Goal: Task Accomplishment & Management: Use online tool/utility

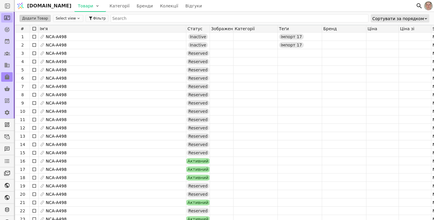
click at [9, 19] on icon at bounding box center [7, 18] width 6 height 6
click at [32, 6] on span "[DOMAIN_NAME]" at bounding box center [49, 5] width 44 height 7
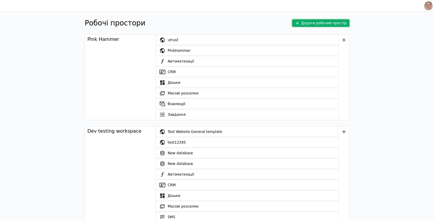
click at [320, 23] on button "Додати робочий простір" at bounding box center [320, 22] width 57 height 7
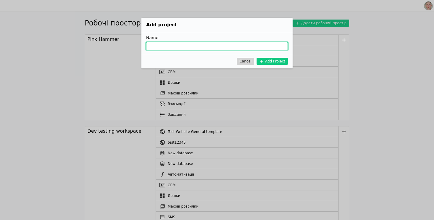
click at [192, 48] on input "Add Project" at bounding box center [217, 46] width 142 height 8
type input "Dev Testing 2025"
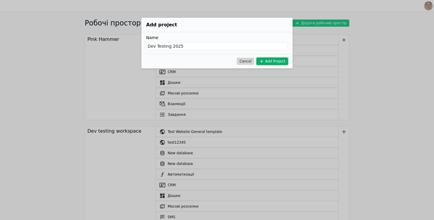
click at [272, 61] on button "Add Project" at bounding box center [272, 61] width 31 height 7
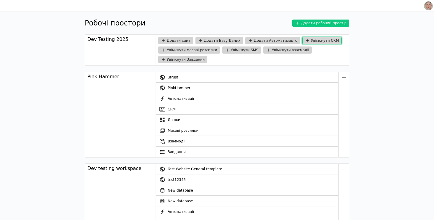
click at [310, 42] on button "Увімкнути CRM" at bounding box center [322, 40] width 39 height 7
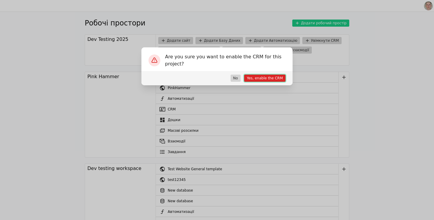
click at [270, 79] on button "Yes, enable the CRM" at bounding box center [264, 77] width 41 height 7
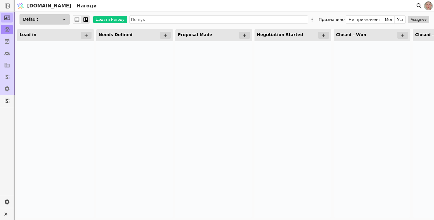
click at [8, 18] on icon at bounding box center [7, 18] width 6 height 6
click at [5, 42] on icon at bounding box center [7, 41] width 4 height 5
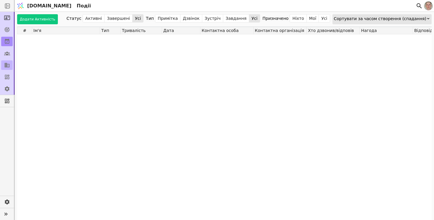
click at [7, 63] on icon at bounding box center [7, 65] width 6 height 6
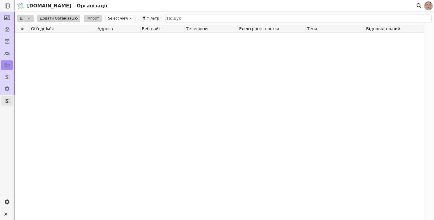
click at [9, 102] on icon at bounding box center [7, 101] width 4 height 4
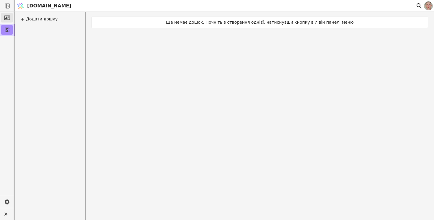
click at [7, 16] on icon at bounding box center [7, 18] width 6 height 6
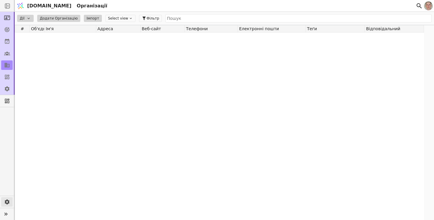
click at [7, 201] on icon at bounding box center [7, 202] width 6 height 6
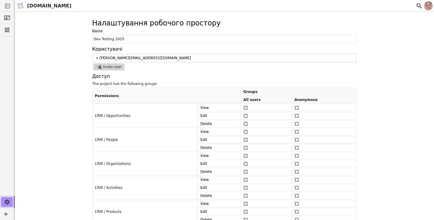
click at [34, 6] on span "[DOMAIN_NAME]" at bounding box center [49, 5] width 44 height 7
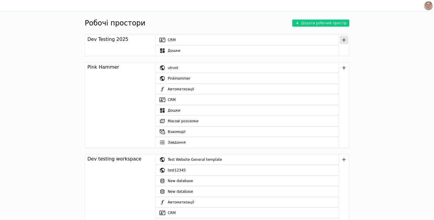
click at [345, 41] on icon "button" at bounding box center [344, 40] width 6 height 6
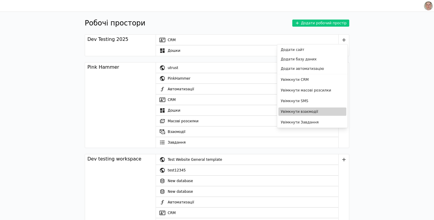
click at [311, 110] on button "Увімкнути взаємодії" at bounding box center [313, 111] width 68 height 8
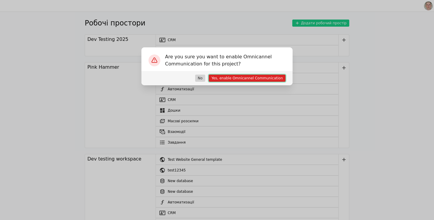
click at [268, 78] on button "Yes, enable Omnicannel Communication" at bounding box center [247, 77] width 77 height 7
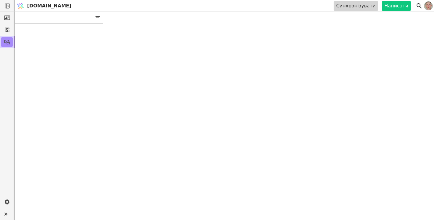
click at [34, 1] on link "[DOMAIN_NAME]" at bounding box center [45, 5] width 60 height 11
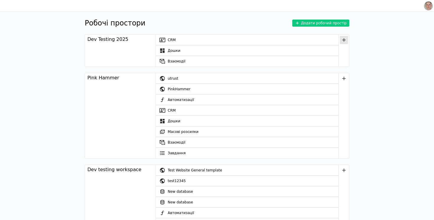
click at [344, 38] on icon "button" at bounding box center [344, 40] width 6 height 6
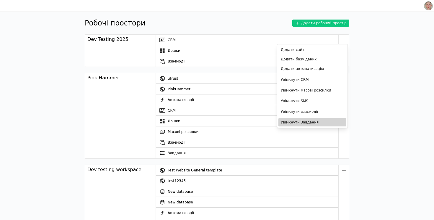
click at [311, 122] on button "Увімкнути Завдання" at bounding box center [313, 122] width 68 height 8
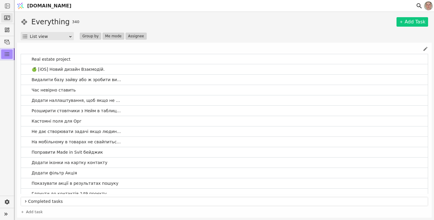
click at [8, 18] on icon at bounding box center [7, 18] width 6 height 6
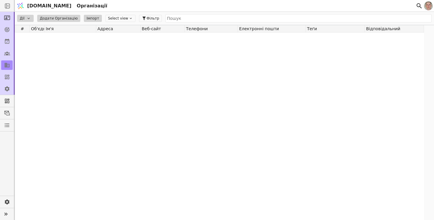
click at [42, 5] on span "[DOMAIN_NAME]" at bounding box center [49, 5] width 44 height 7
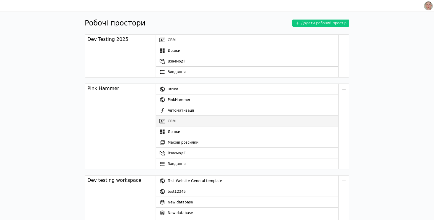
click at [186, 119] on link "CRM" at bounding box center [247, 121] width 183 height 11
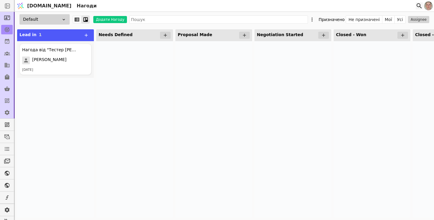
click at [416, 7] on icon at bounding box center [419, 5] width 7 height 7
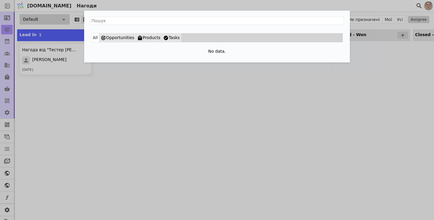
click at [199, 76] on div "All Opportunities Products Tasks No data." at bounding box center [217, 110] width 434 height 220
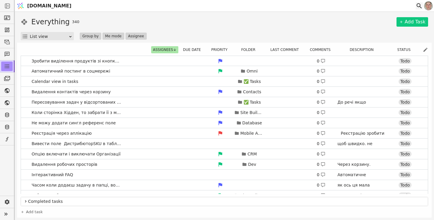
click at [419, 5] on icon at bounding box center [419, 5] width 7 height 7
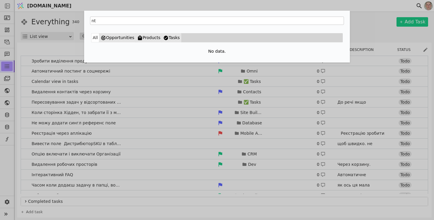
type input "n"
type input "т"
type input "а"
type input "вида"
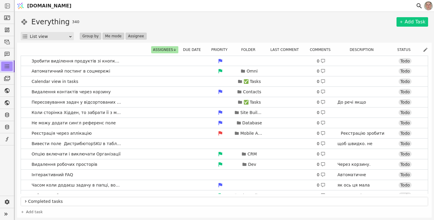
click at [34, 6] on span "[DOMAIN_NAME]" at bounding box center [49, 5] width 44 height 7
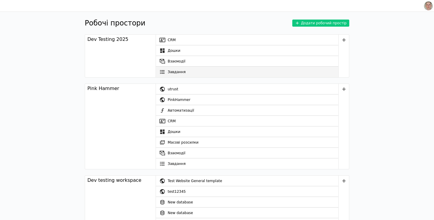
click at [187, 71] on link "Завдання" at bounding box center [247, 71] width 183 height 11
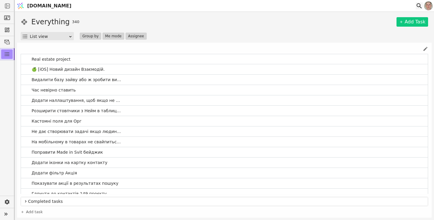
click at [417, 5] on icon at bounding box center [419, 5] width 5 height 5
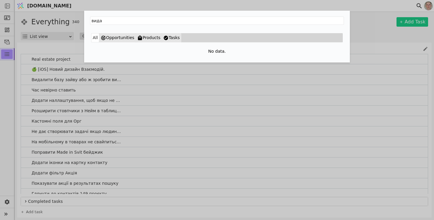
type input "вида"
click at [230, 84] on div "вида All Opportunities Products Tasks No data." at bounding box center [217, 110] width 434 height 220
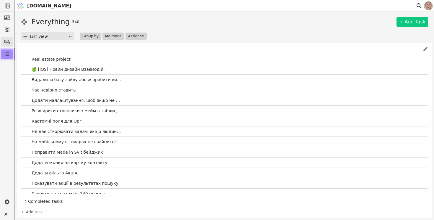
click at [8, 43] on icon at bounding box center [7, 42] width 6 height 6
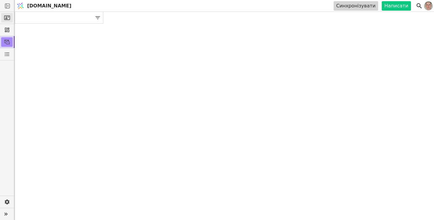
click at [8, 19] on icon at bounding box center [7, 18] width 6 height 6
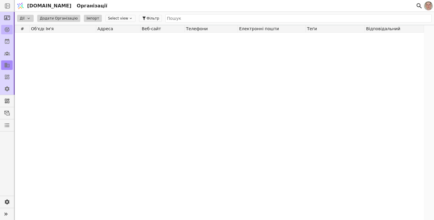
click at [5, 29] on icon at bounding box center [7, 30] width 6 height 6
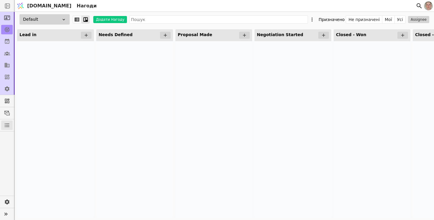
click at [8, 123] on icon at bounding box center [7, 125] width 6 height 6
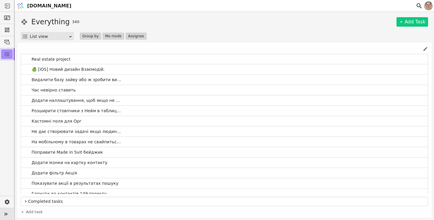
click at [7, 212] on icon at bounding box center [6, 213] width 8 height 8
